Goal: Navigation & Orientation: Find specific page/section

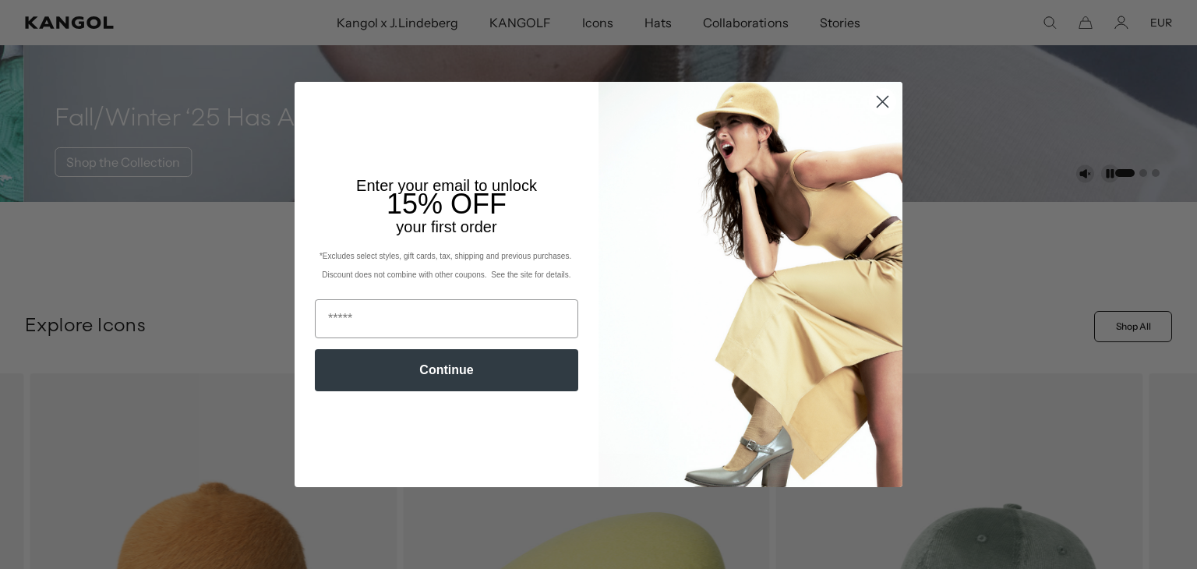
click at [876, 104] on circle "Close dialog" at bounding box center [882, 102] width 26 height 26
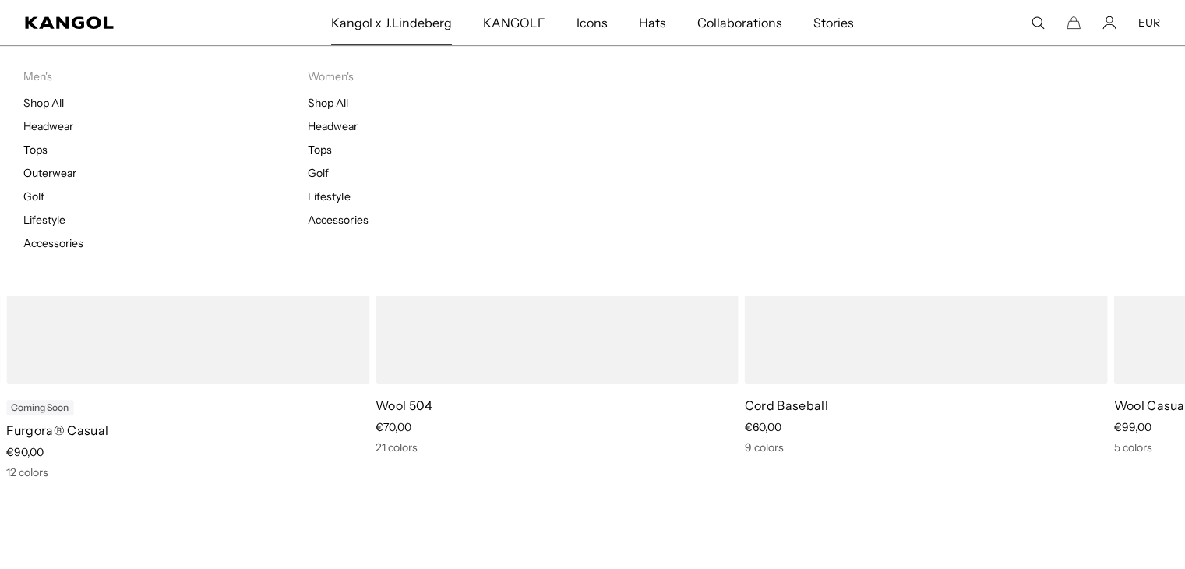
scroll to position [0, 321]
click at [54, 104] on link "Shop All" at bounding box center [43, 103] width 41 height 14
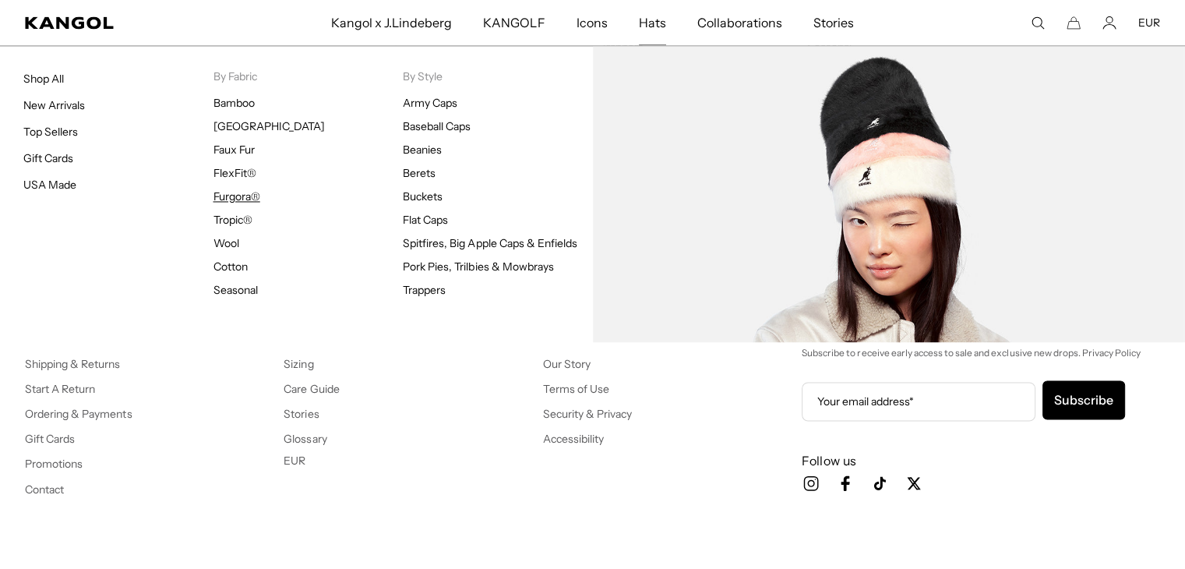
scroll to position [0, 321]
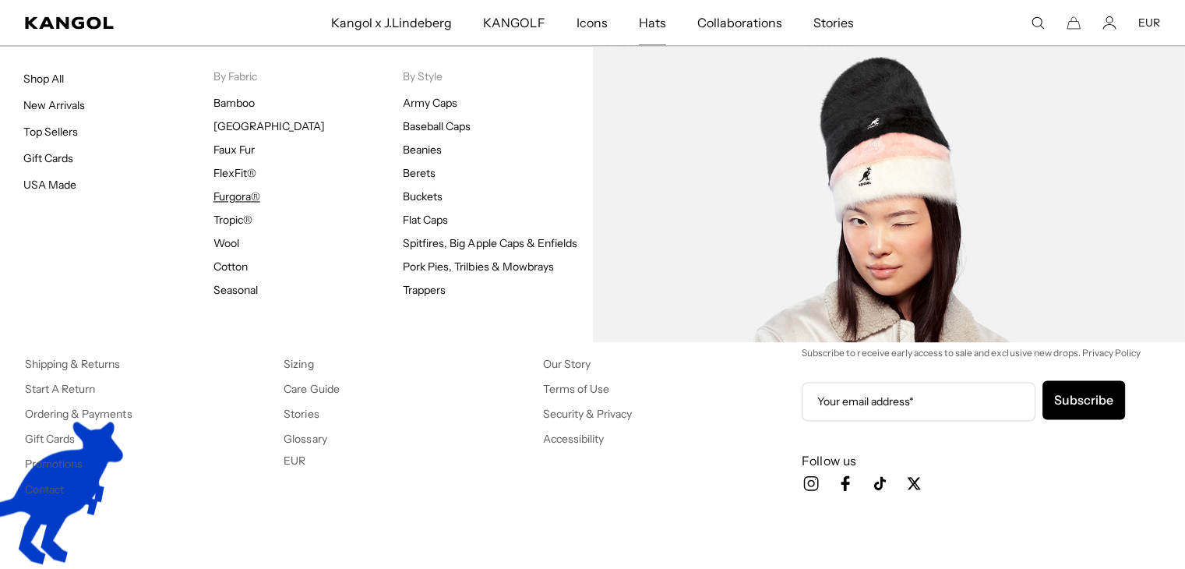
click at [231, 191] on link "Furgora®" at bounding box center [236, 196] width 47 height 14
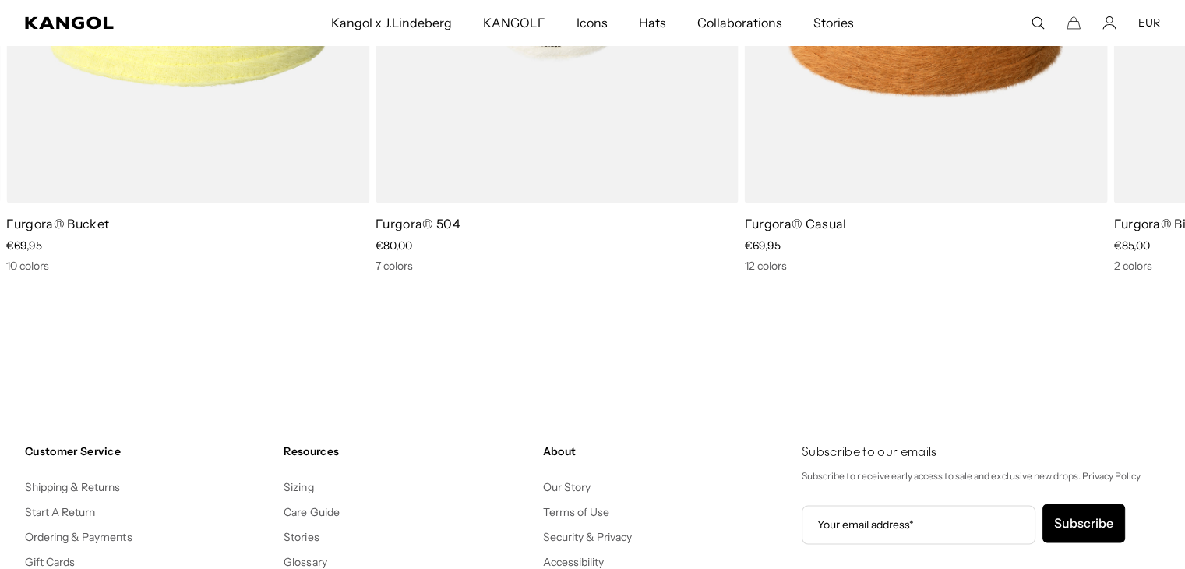
scroll to position [2381, 0]
